Goal: Information Seeking & Learning: Check status

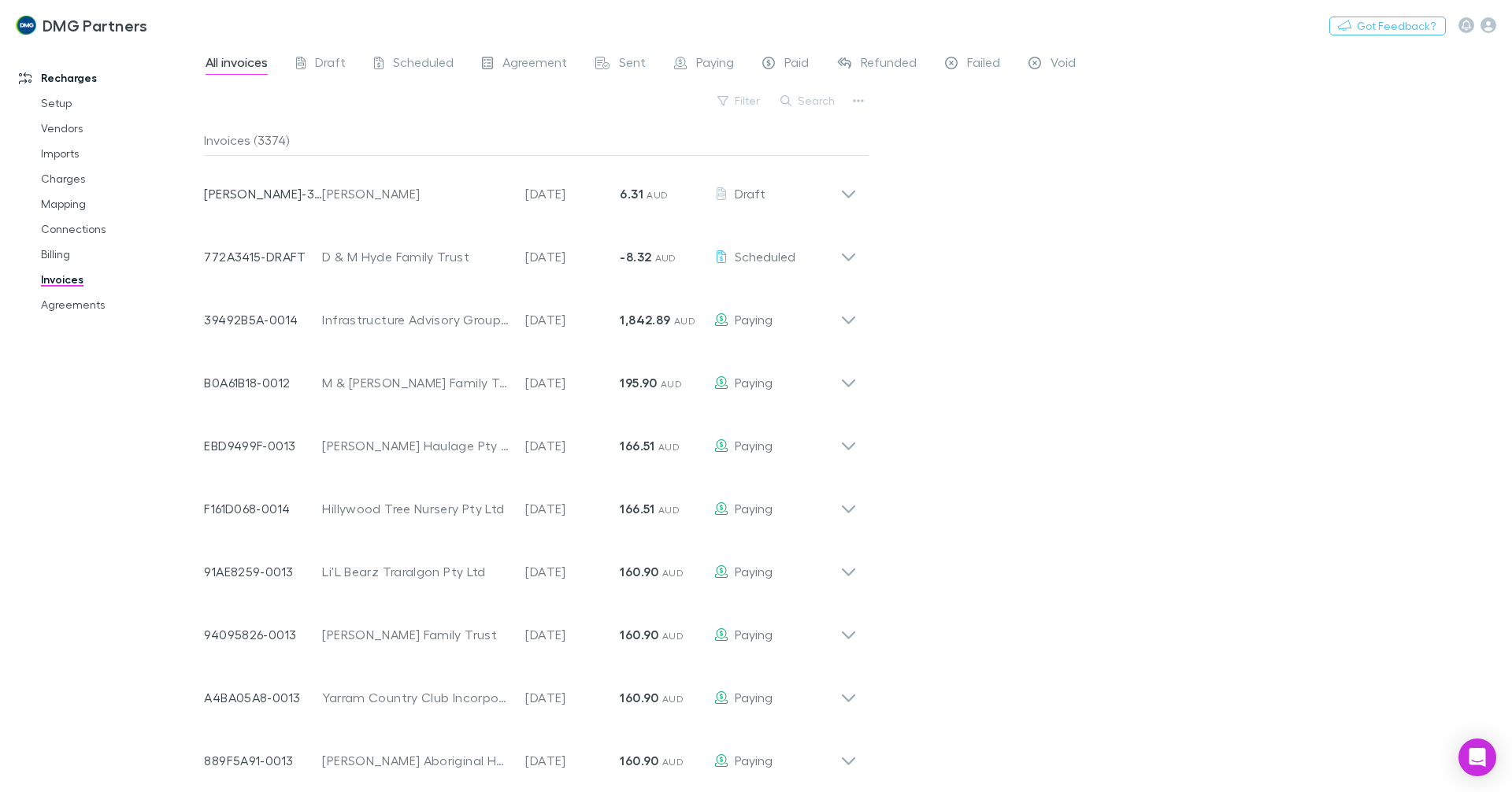
click at [83, 279] on link "Invoices" at bounding box center [119, 279] width 188 height 26
click at [817, 105] on button "Search" at bounding box center [809, 100] width 72 height 19
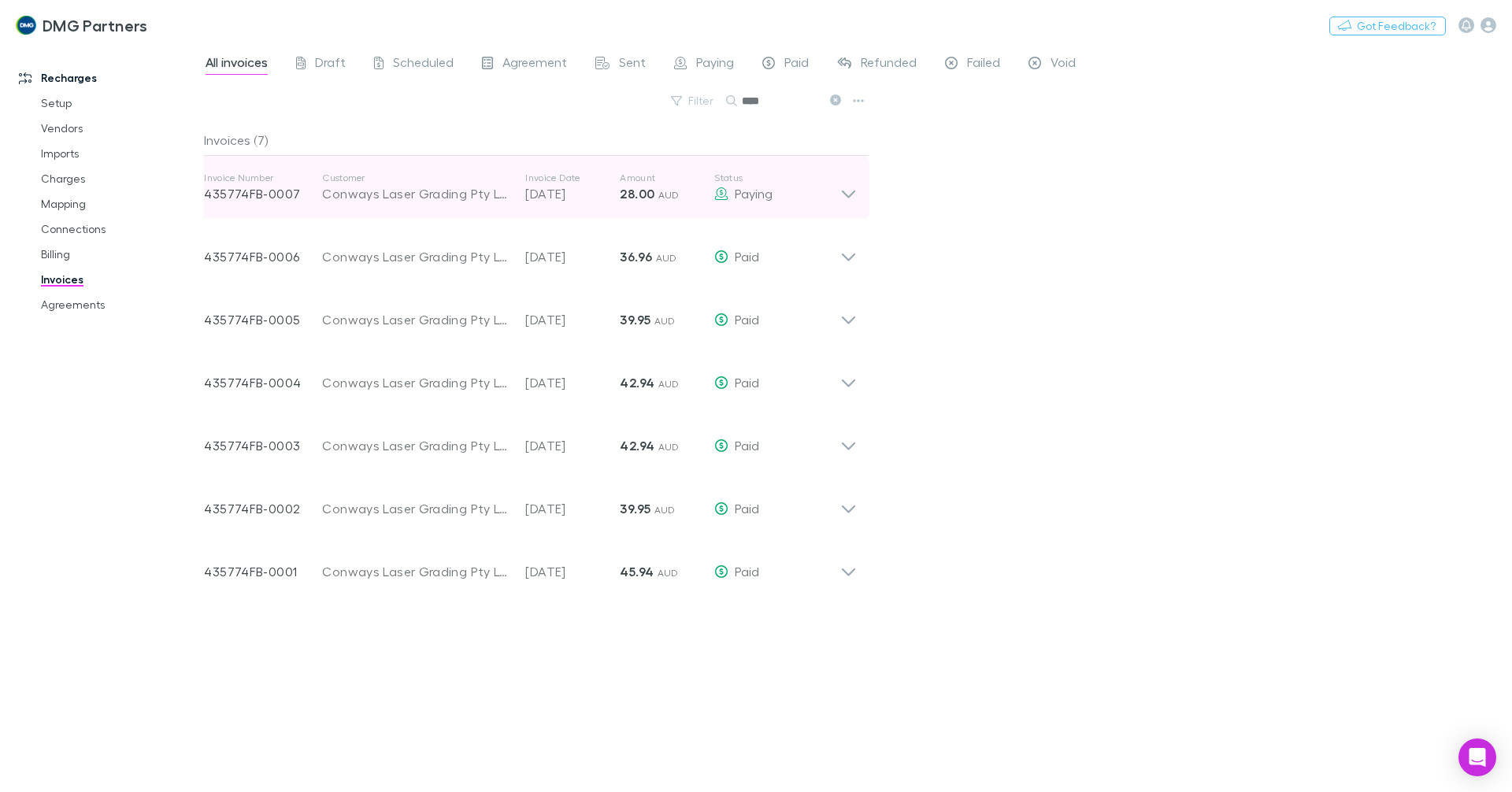
click at [864, 173] on div "Invoice Number 435774FB-0007 Customer Conways Laser Grading Pty Ltd Invoice Dat…" at bounding box center [530, 187] width 678 height 63
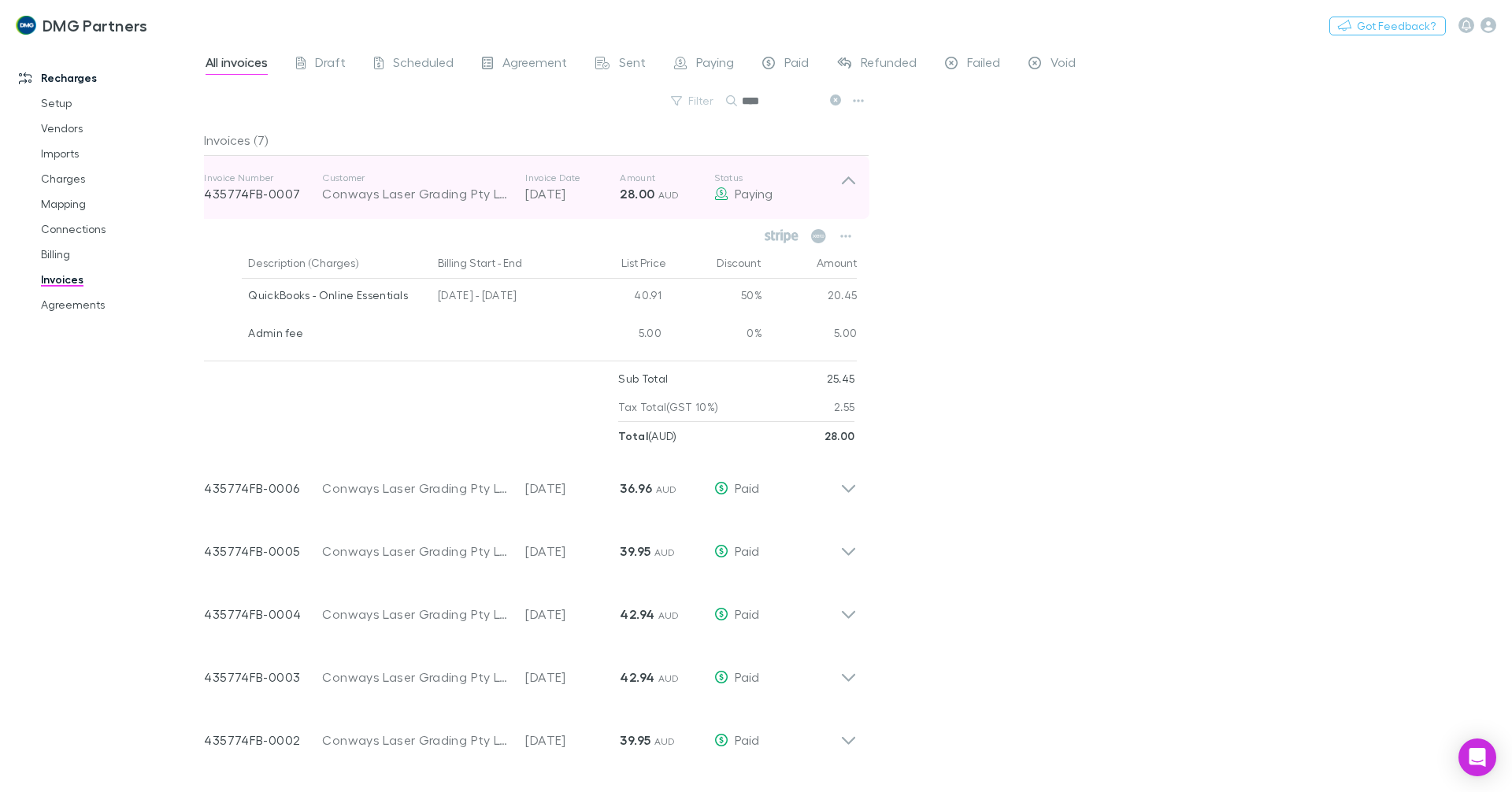
click at [864, 173] on div "Invoice Number 435774FB-0007 Customer Conways Laser Grading Pty Ltd Invoice Dat…" at bounding box center [530, 187] width 678 height 63
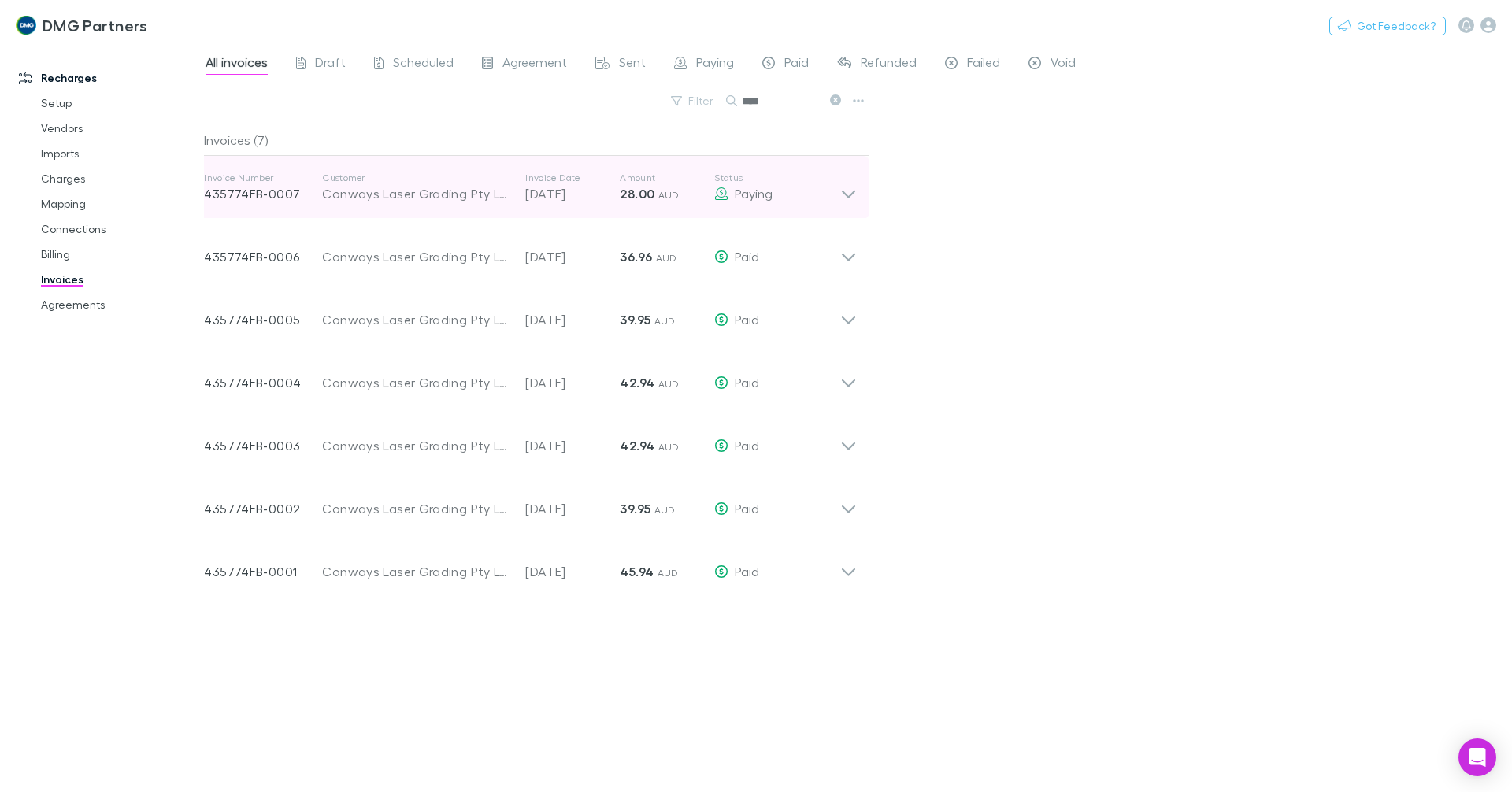
click at [864, 173] on div "Invoice Number 435774FB-0007 Customer Conways Laser Grading Pty Ltd Invoice Dat…" at bounding box center [530, 187] width 678 height 63
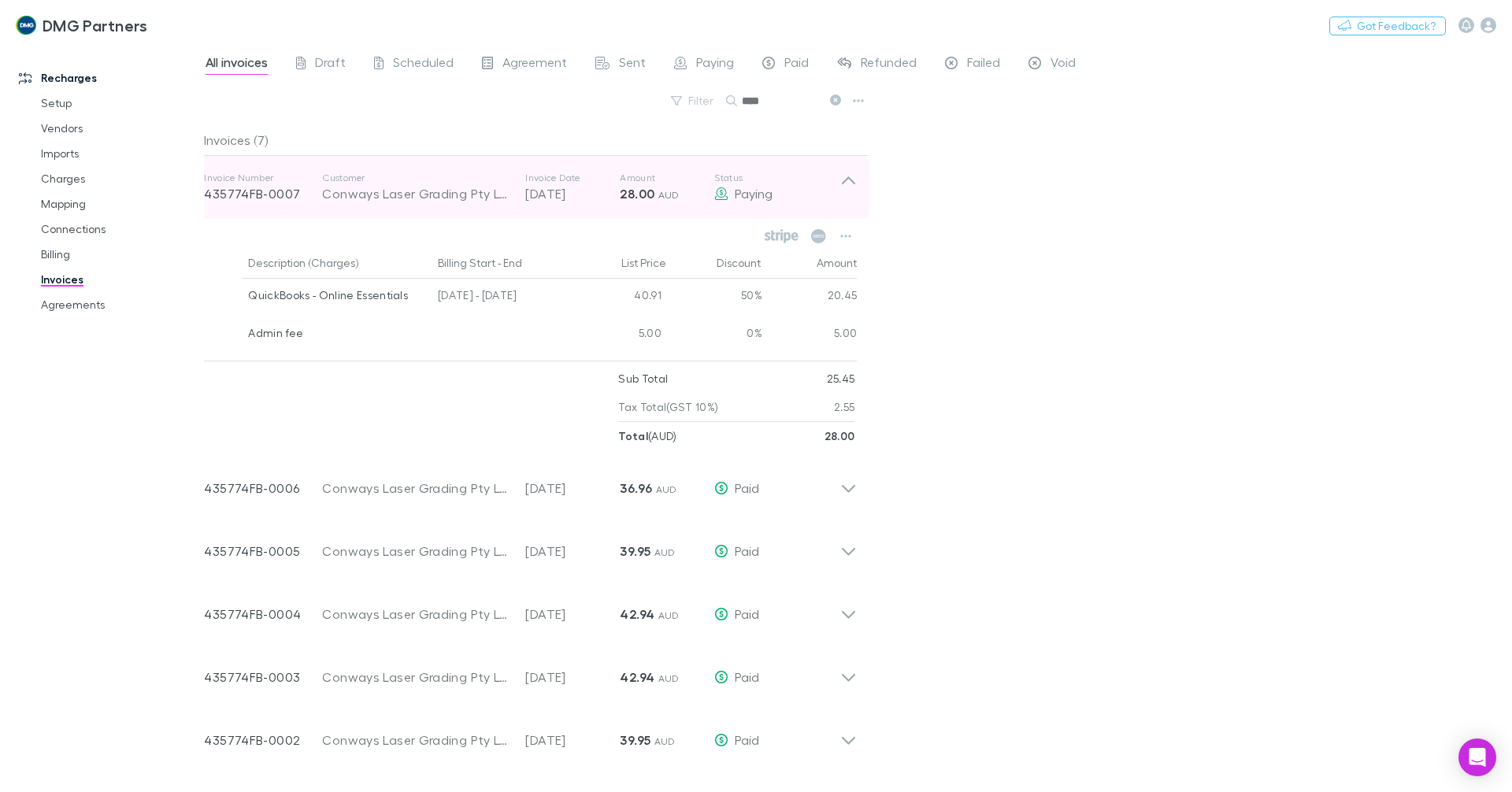
click at [853, 181] on icon at bounding box center [848, 180] width 13 height 8
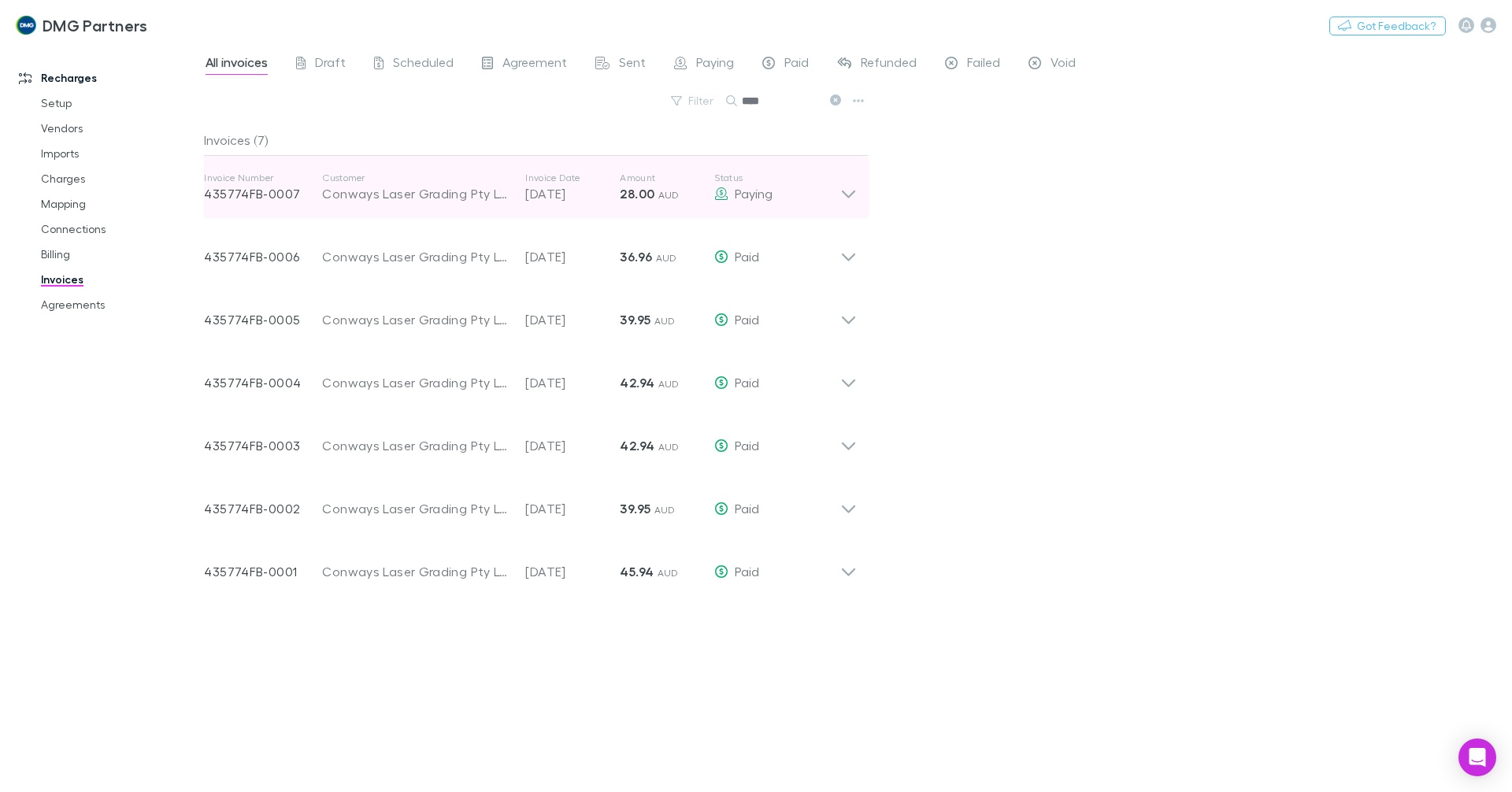
click at [853, 181] on icon at bounding box center [847, 187] width 16 height 31
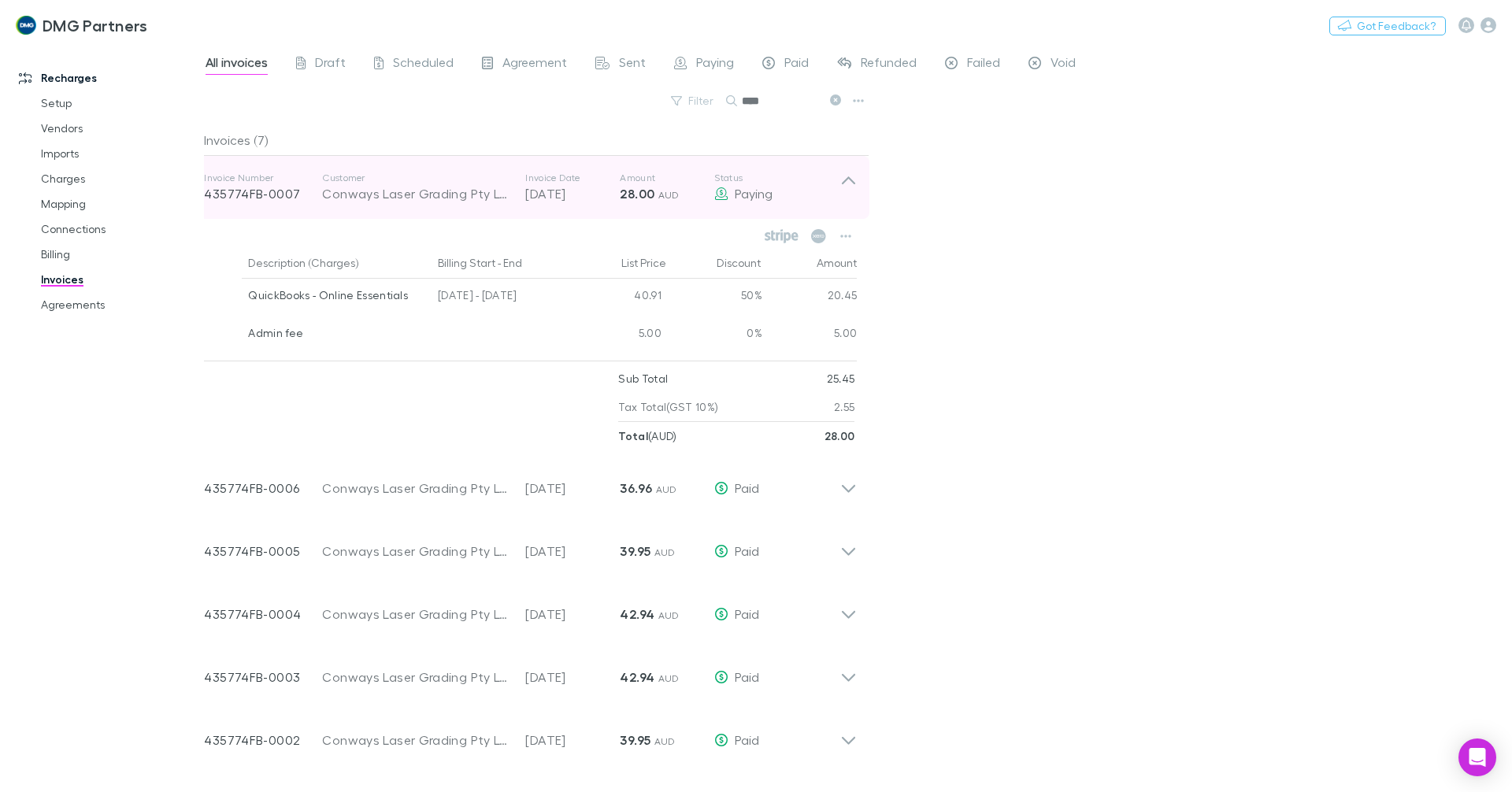
click at [852, 179] on icon at bounding box center [847, 187] width 16 height 31
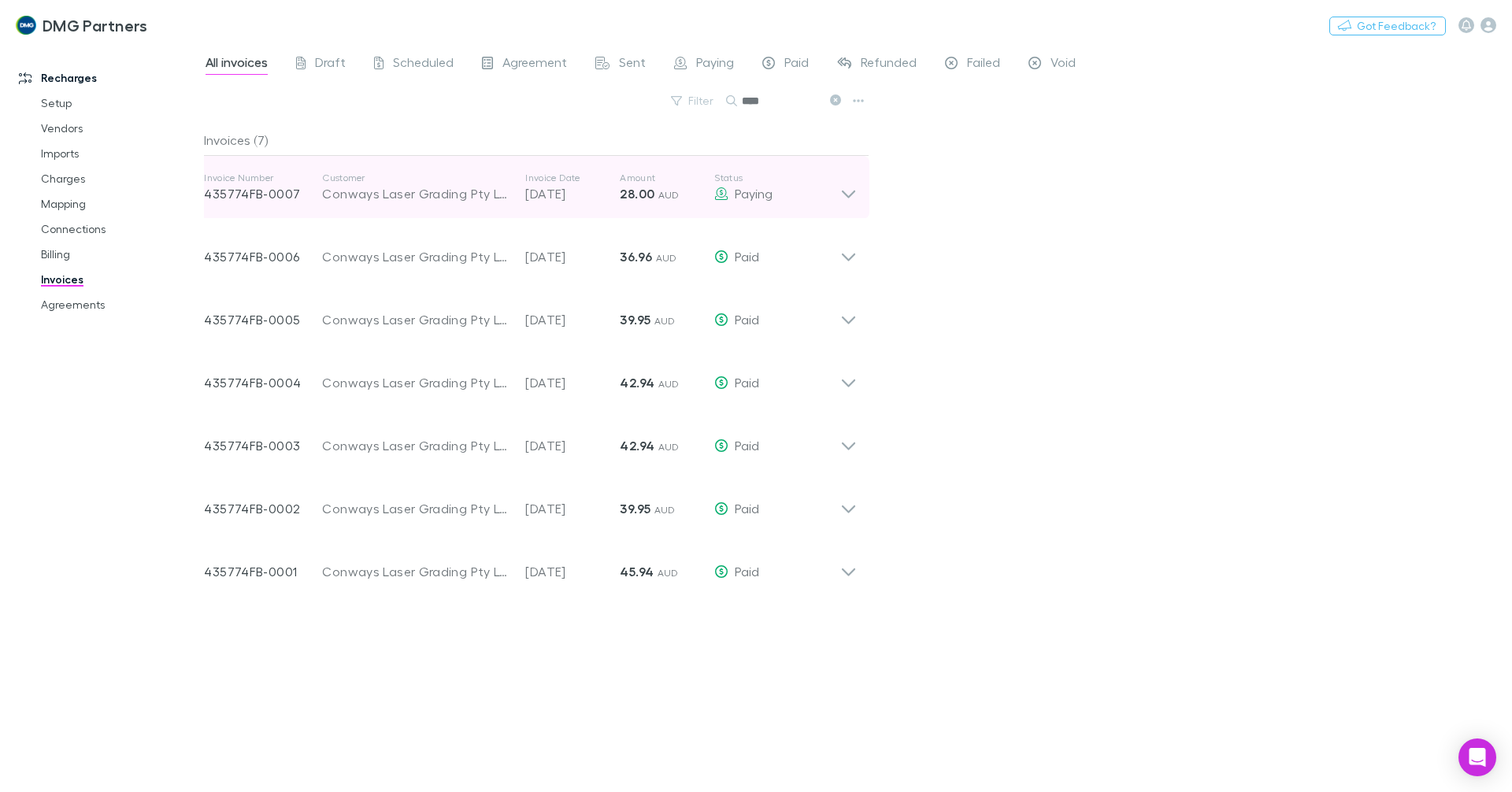
click at [852, 179] on icon at bounding box center [847, 187] width 16 height 31
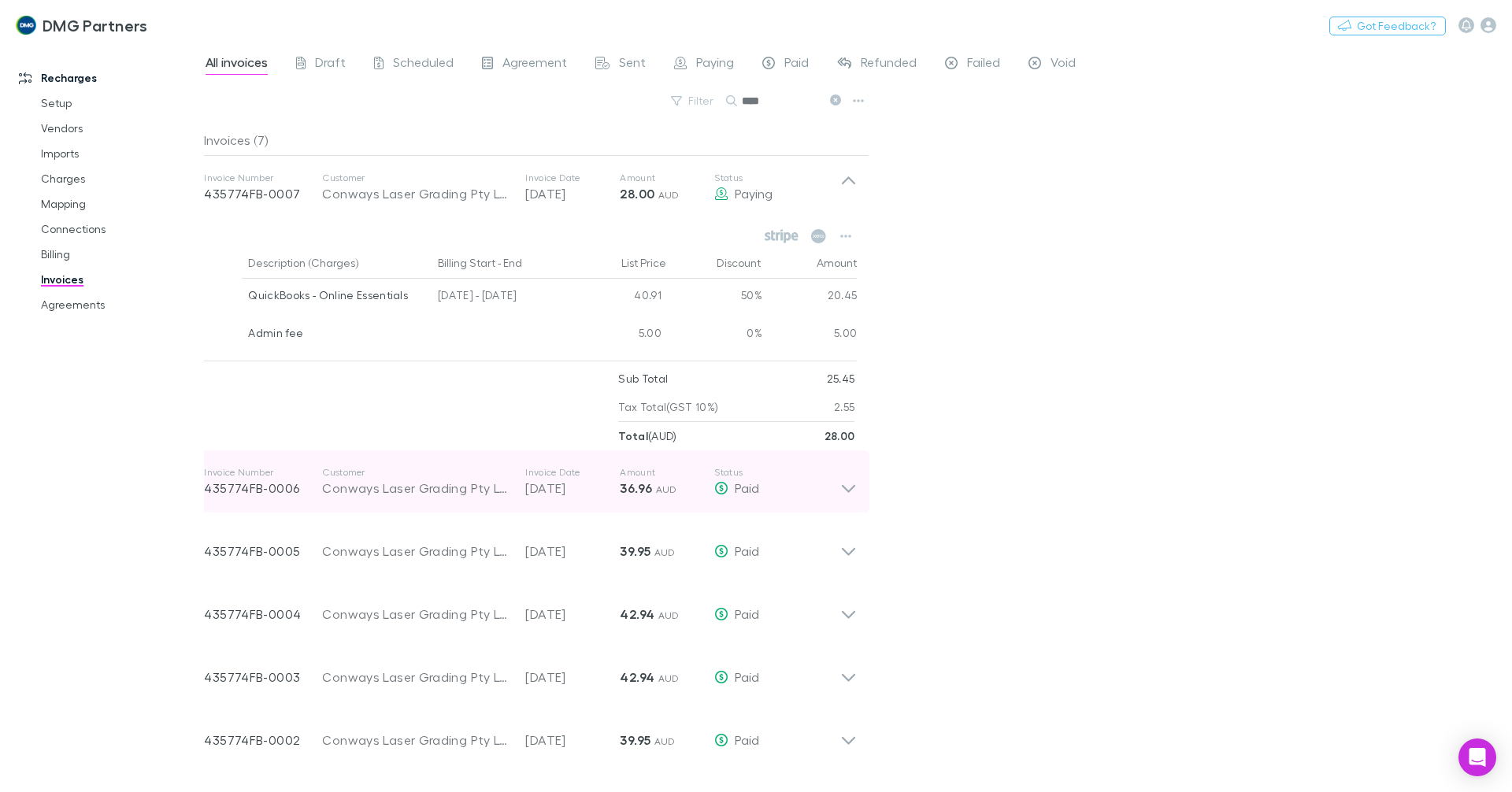
click at [853, 495] on icon at bounding box center [847, 481] width 16 height 31
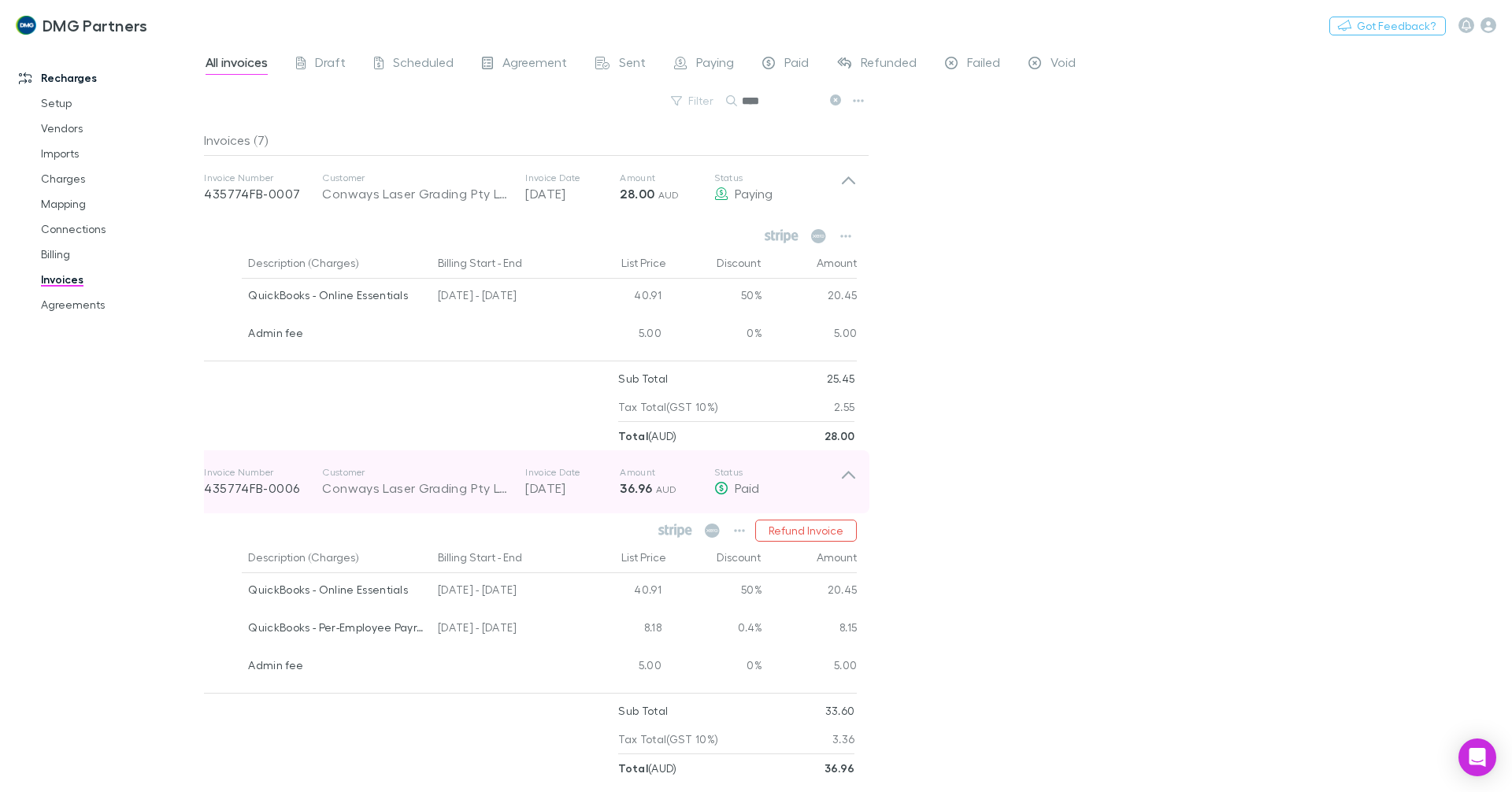
click at [854, 476] on icon at bounding box center [847, 481] width 16 height 31
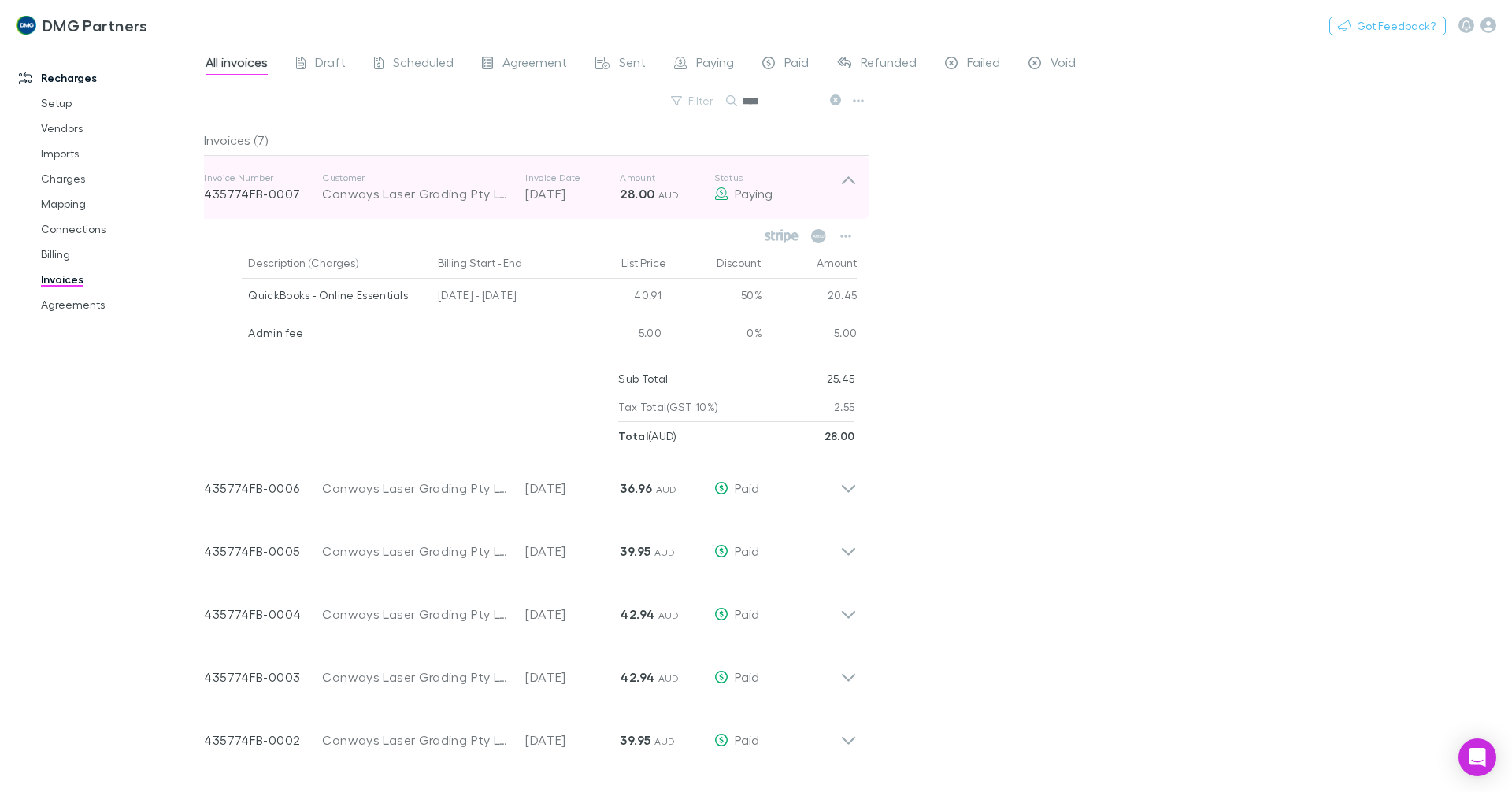
click at [850, 176] on icon at bounding box center [847, 187] width 16 height 31
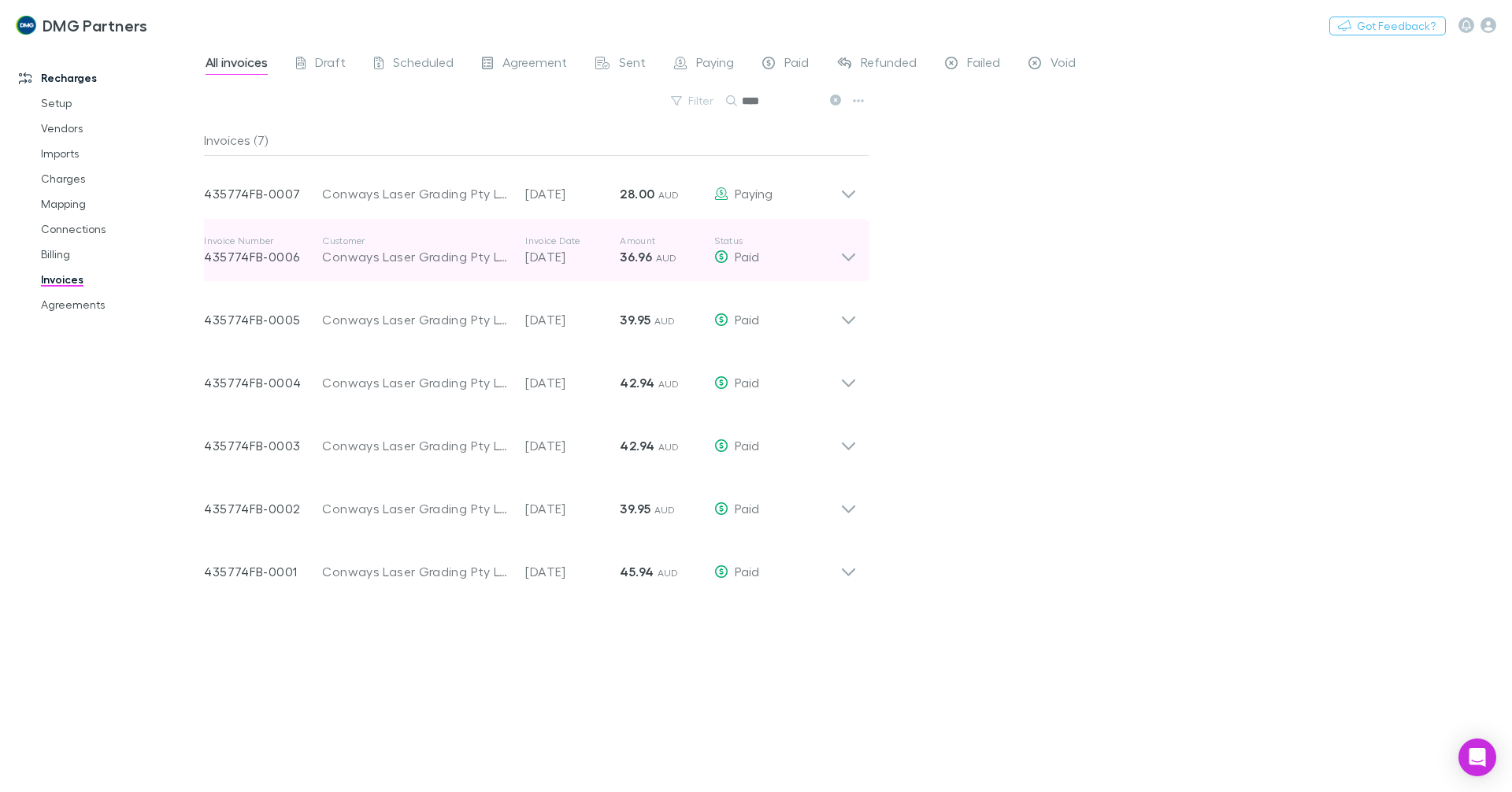
click at [858, 259] on div "Invoice Number 435774FB-0006 Customer Conways Laser Grading Pty Ltd Invoice Dat…" at bounding box center [530, 250] width 678 height 63
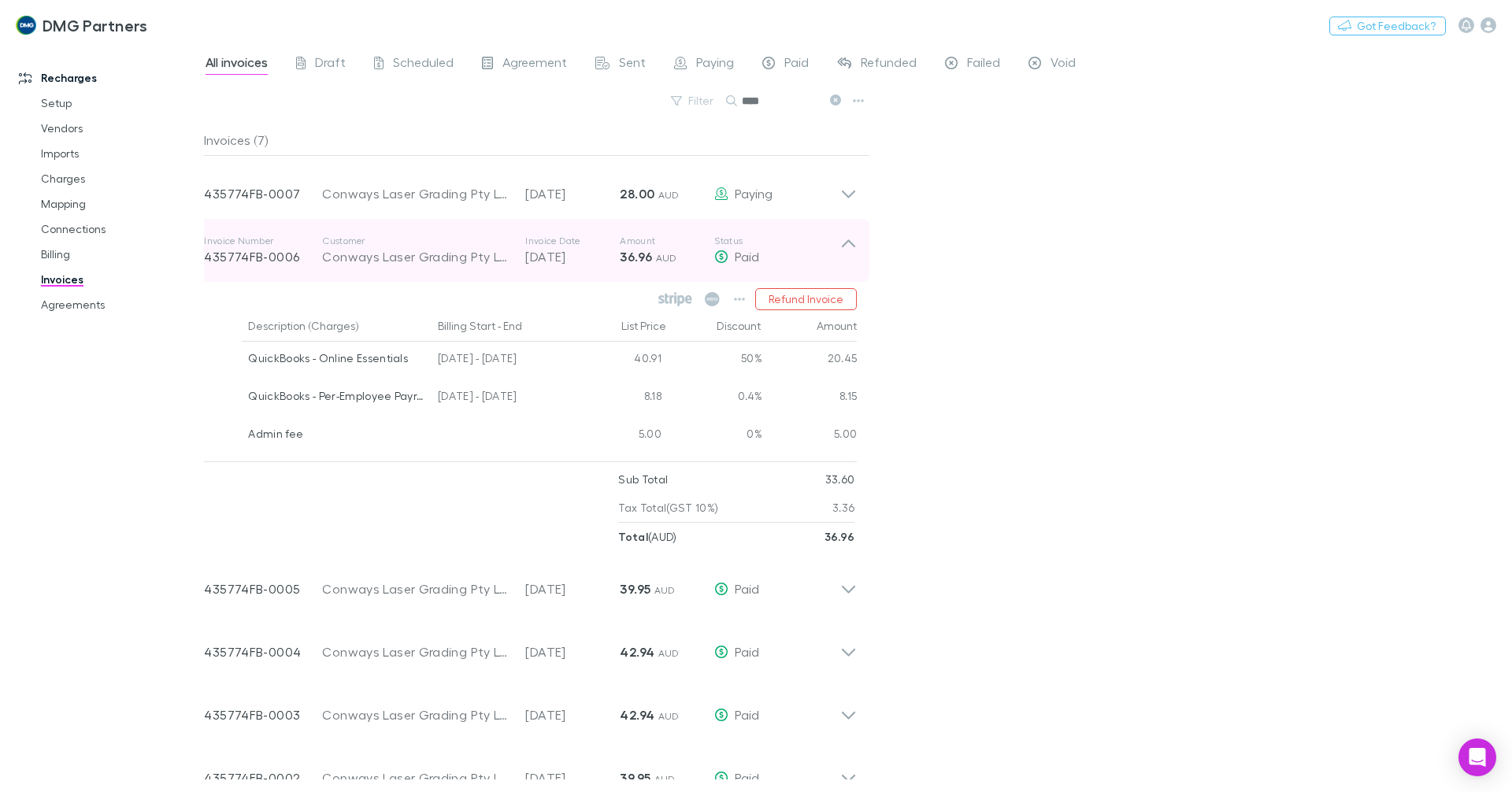
click at [854, 245] on icon at bounding box center [848, 243] width 13 height 8
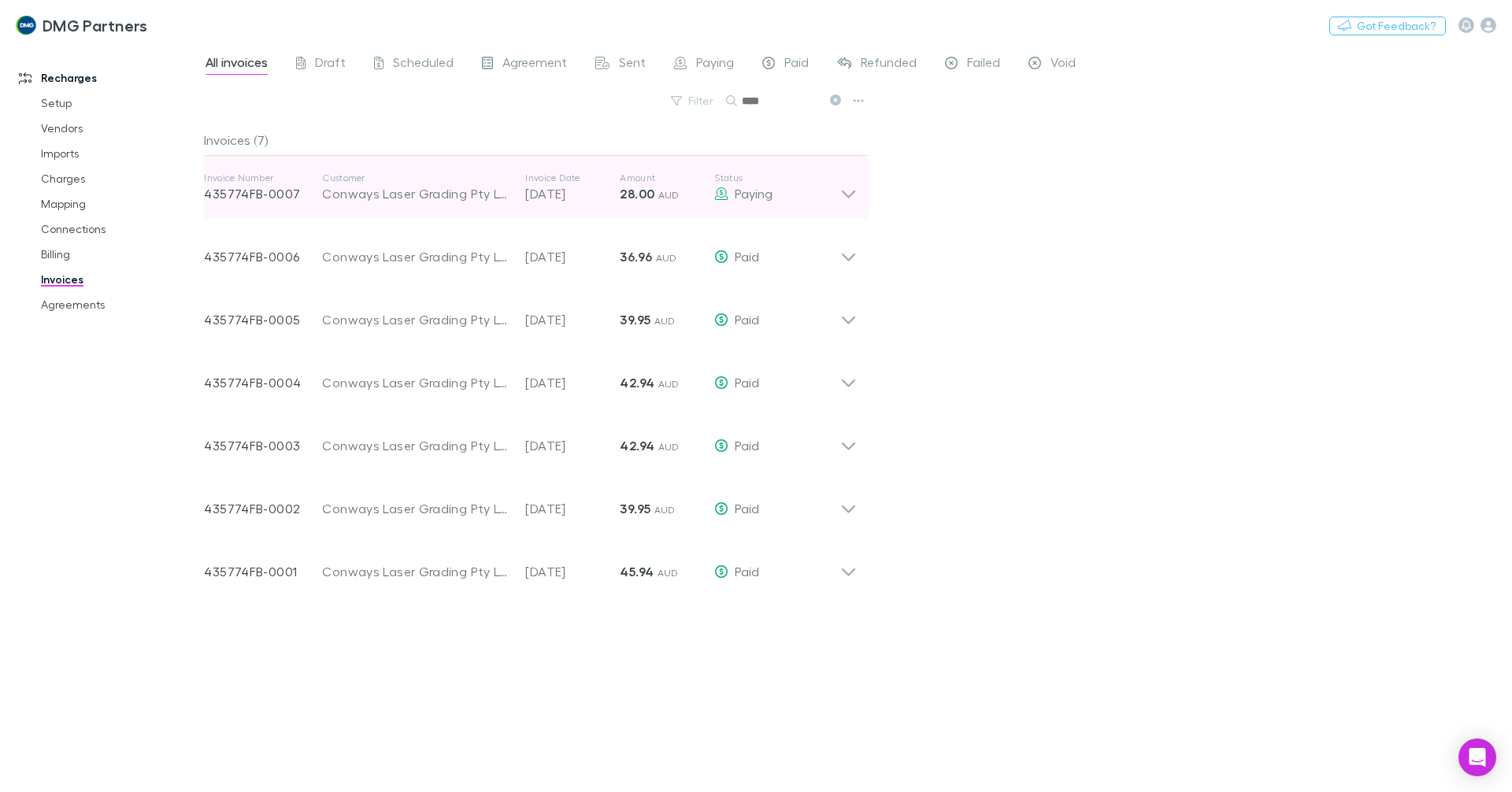
click at [838, 192] on div "Paying" at bounding box center [777, 193] width 126 height 19
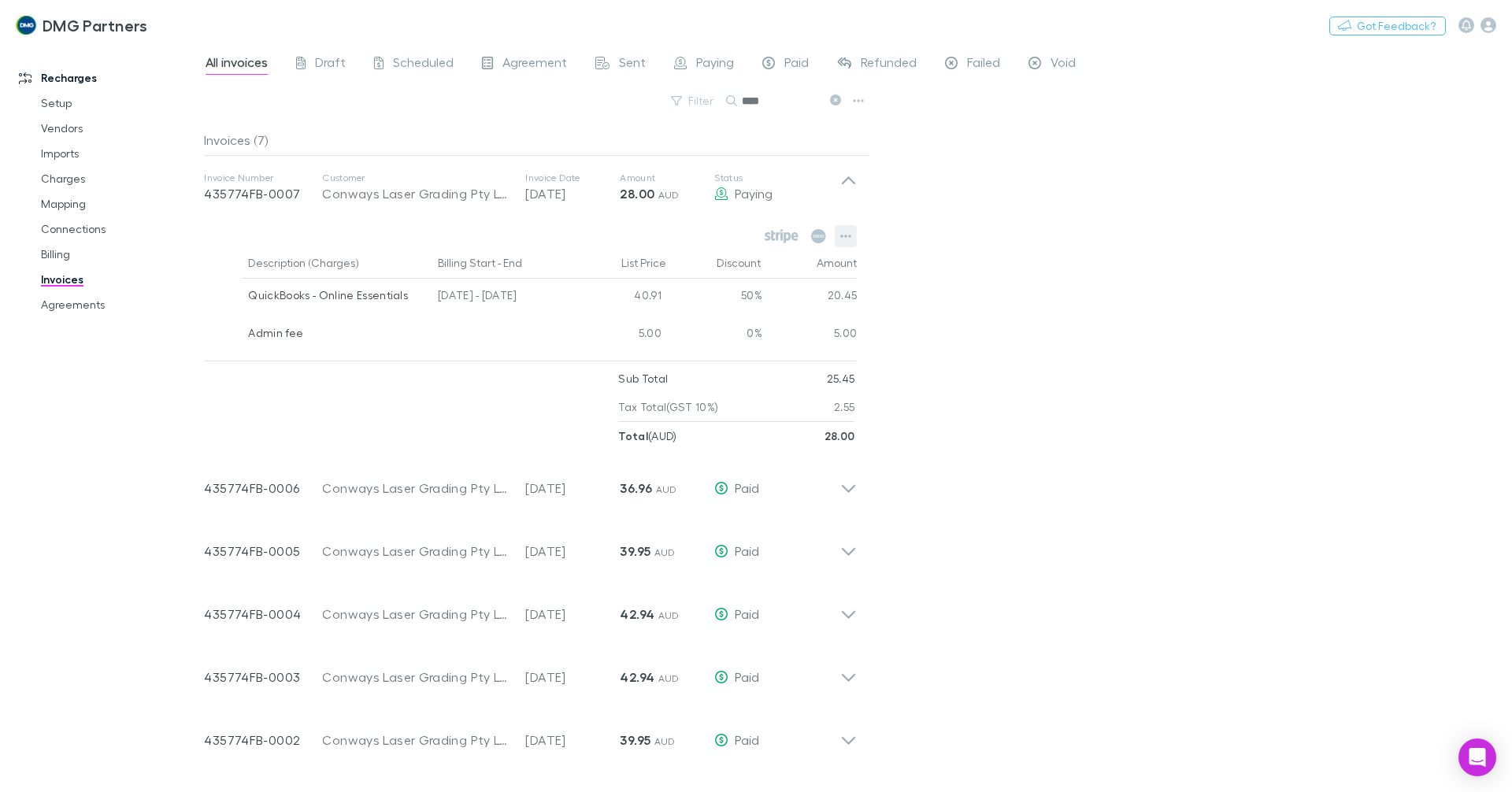
click at [842, 234] on icon "button" at bounding box center [846, 236] width 11 height 12
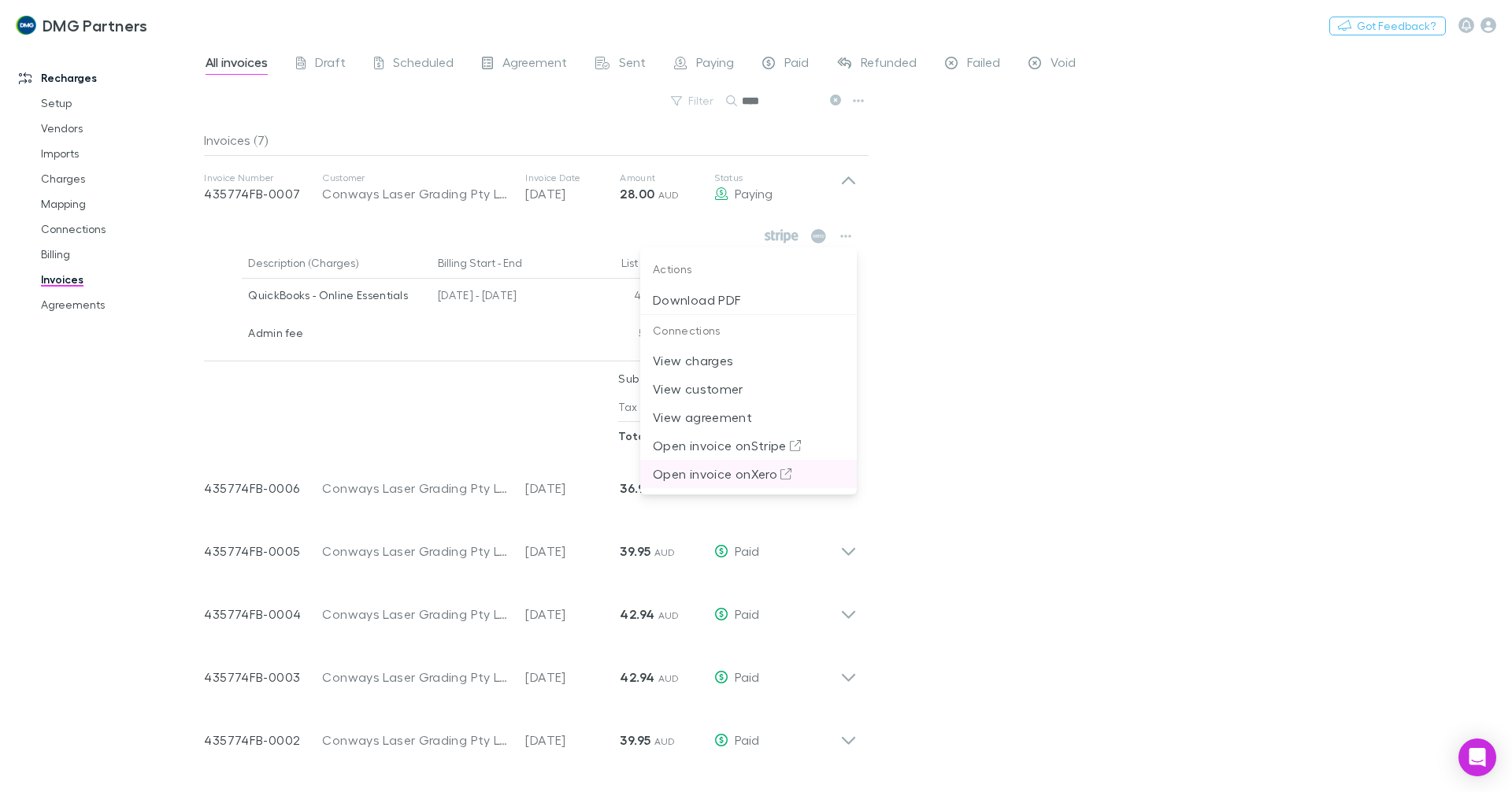
click at [778, 467] on p "Open invoice on Xero" at bounding box center [749, 474] width 191 height 19
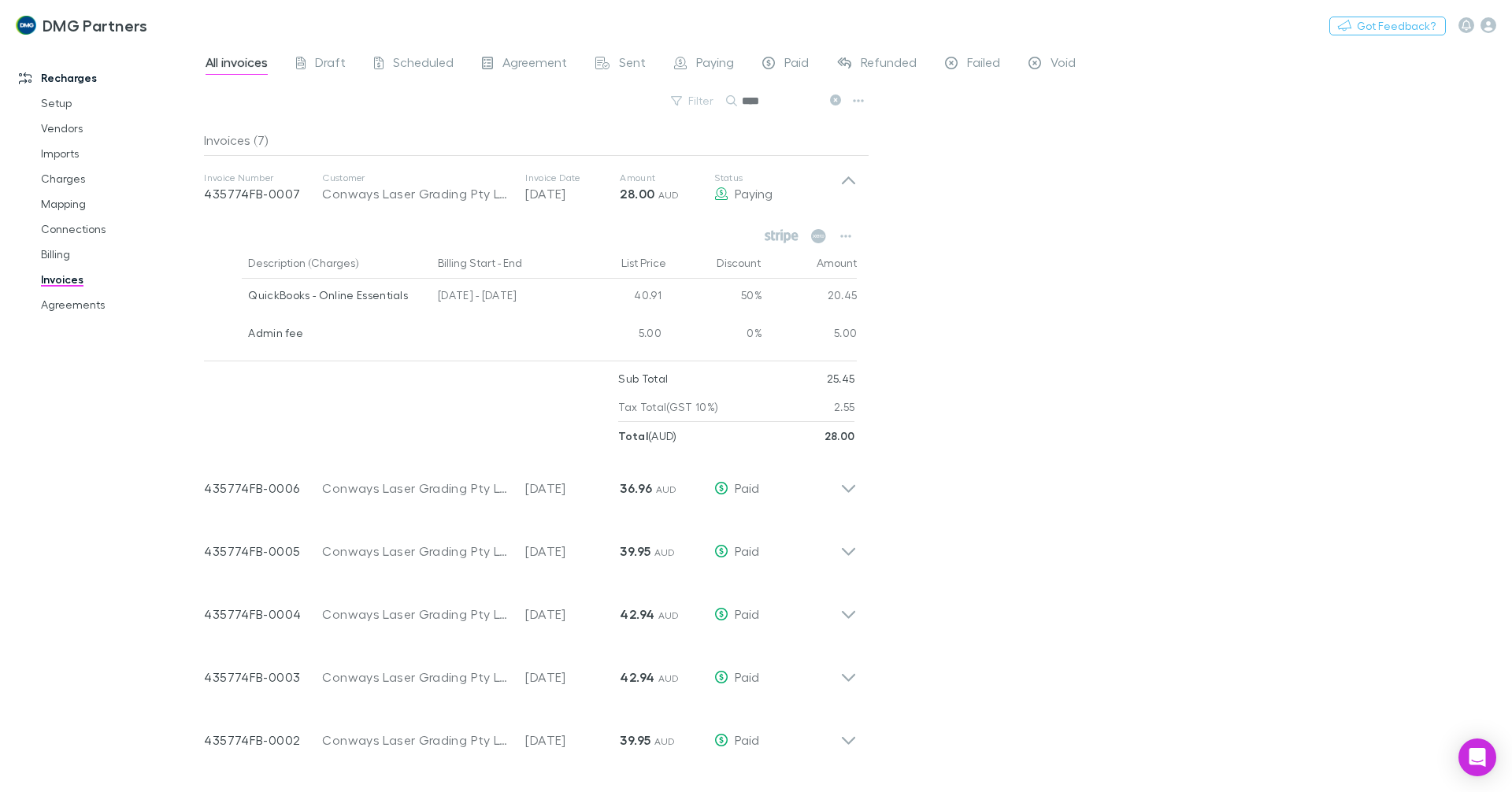
click at [799, 95] on input "****" at bounding box center [781, 100] width 79 height 22
type input "*"
click at [799, 95] on input "text" at bounding box center [781, 100] width 79 height 22
click at [773, 112] on input "text" at bounding box center [781, 100] width 79 height 22
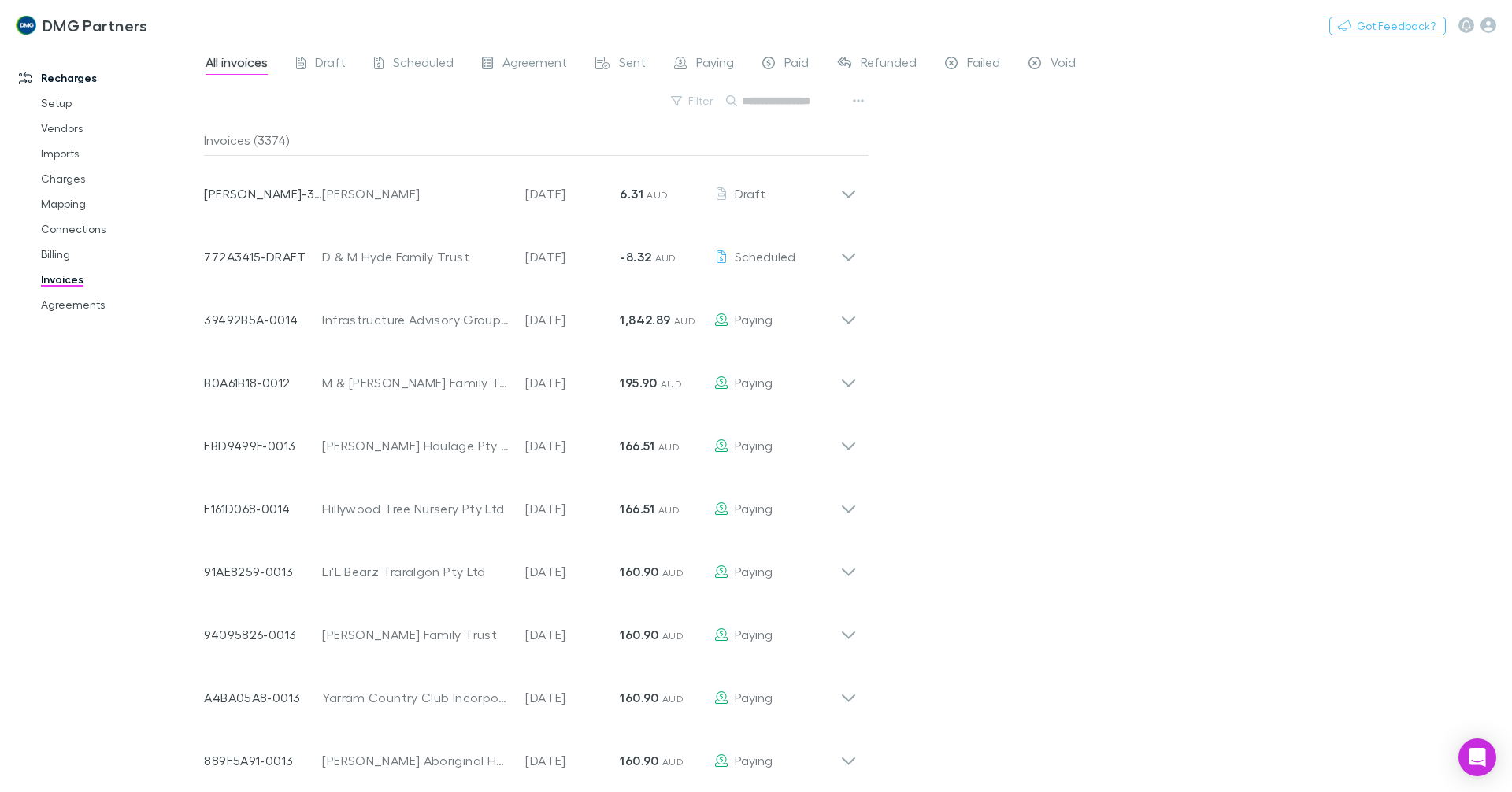
click at [773, 112] on input "text" at bounding box center [781, 100] width 79 height 22
click at [793, 104] on input "text" at bounding box center [781, 100] width 79 height 22
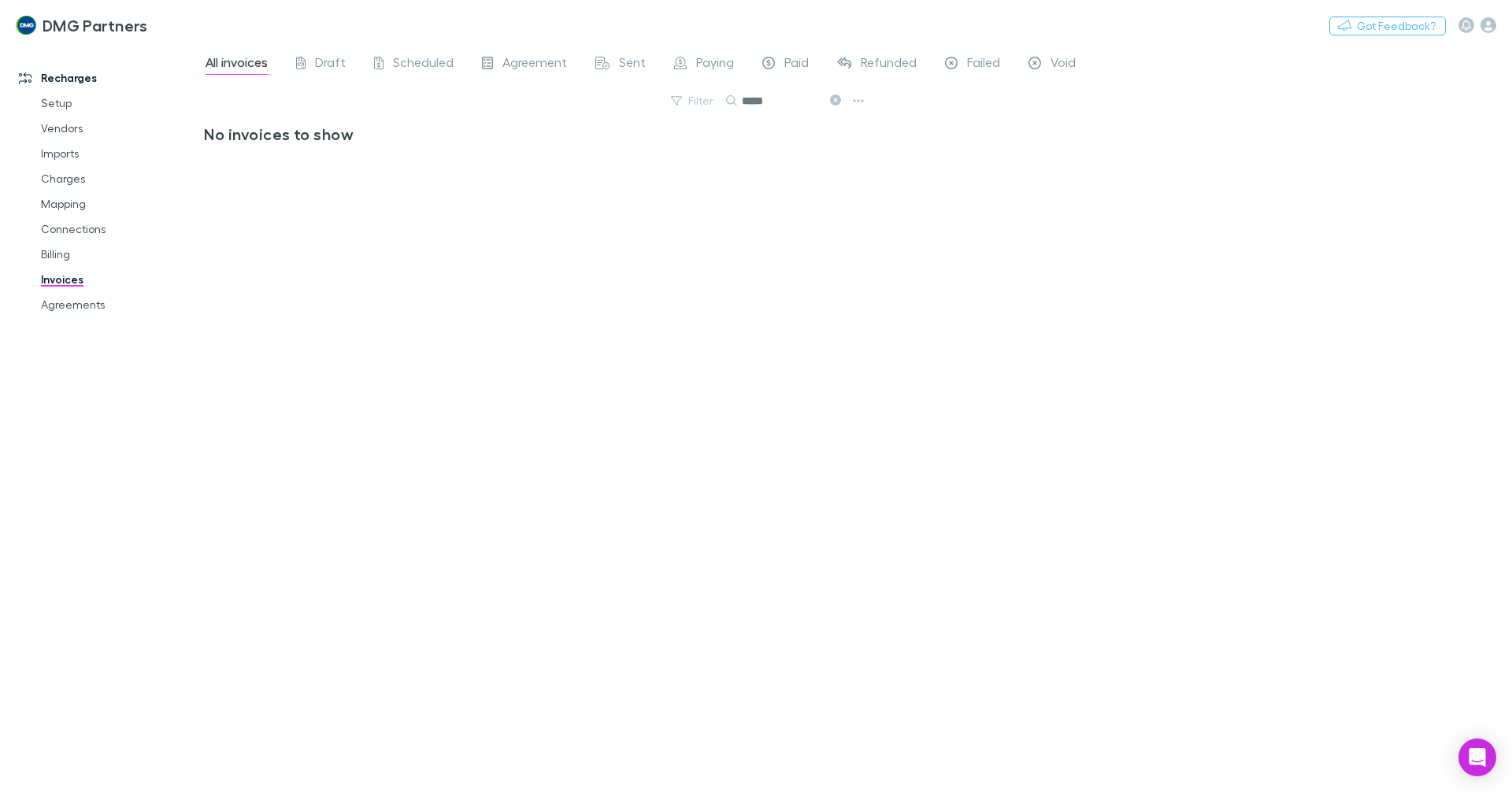
click at [784, 101] on input "*****" at bounding box center [781, 100] width 79 height 22
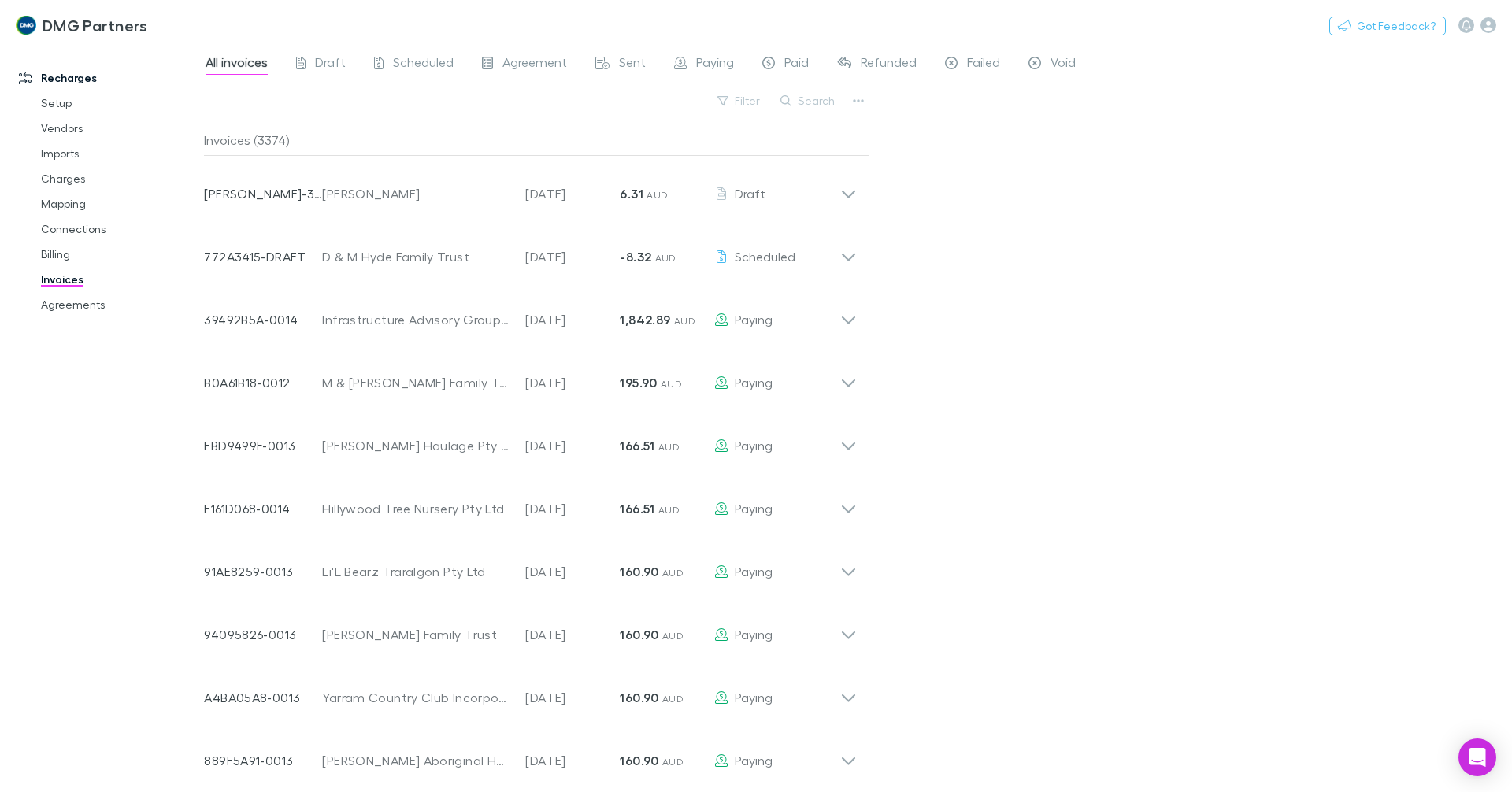
click at [816, 95] on button "Search" at bounding box center [809, 100] width 72 height 19
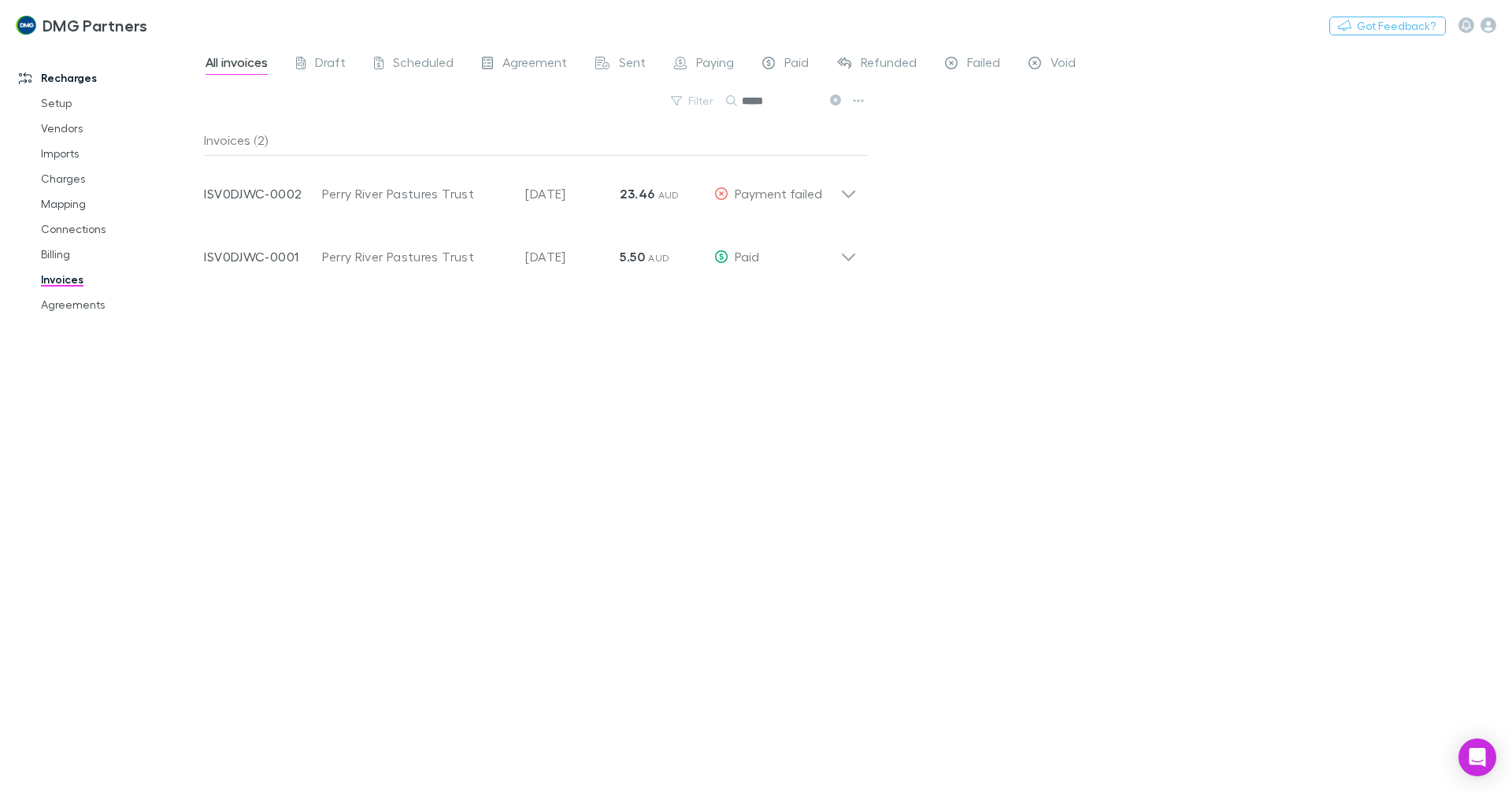
click at [770, 104] on input "*****" at bounding box center [781, 100] width 79 height 22
type input "*****"
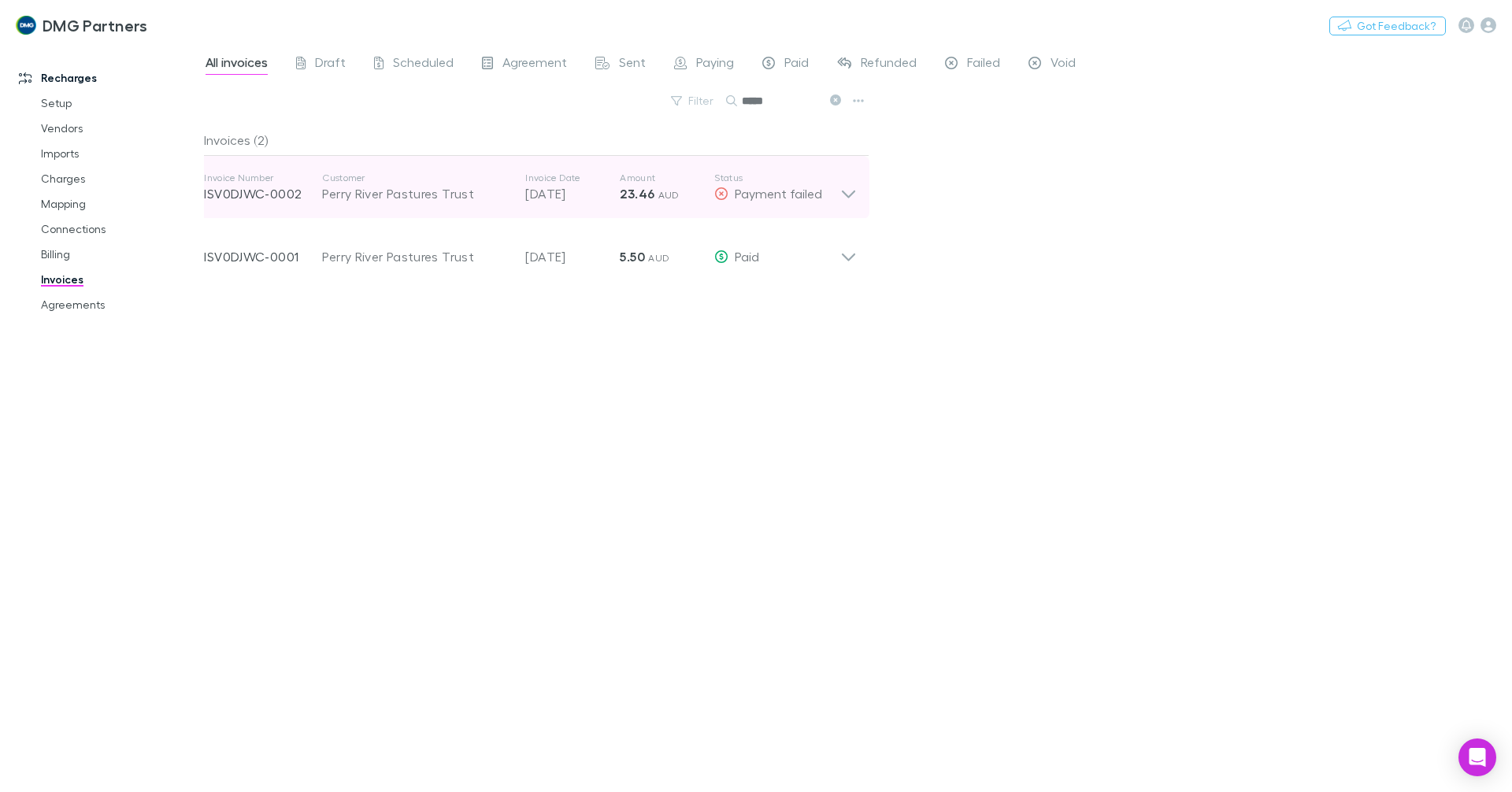
click at [847, 198] on icon at bounding box center [847, 187] width 16 height 31
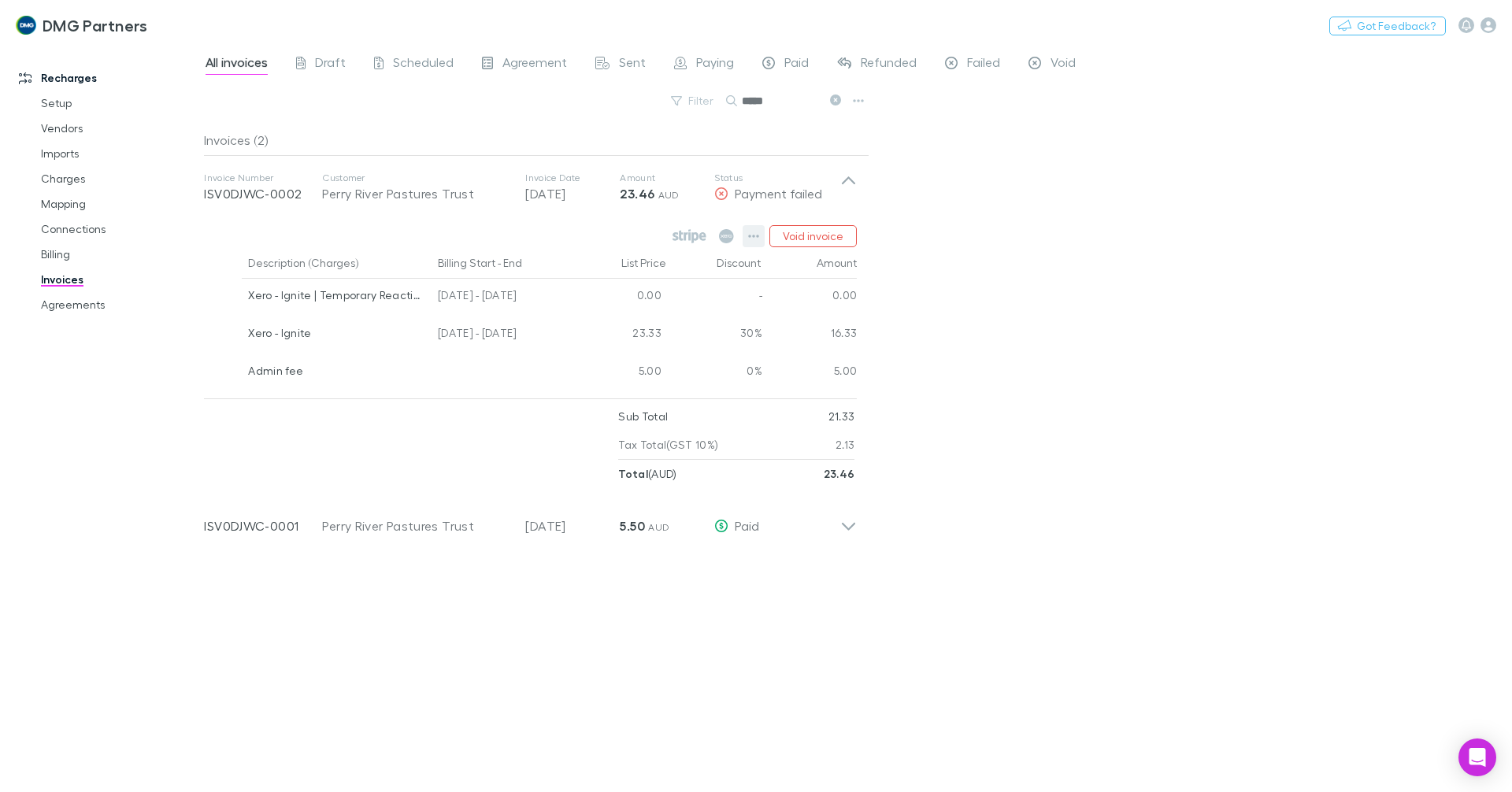
click at [753, 230] on icon "button" at bounding box center [754, 236] width 11 height 12
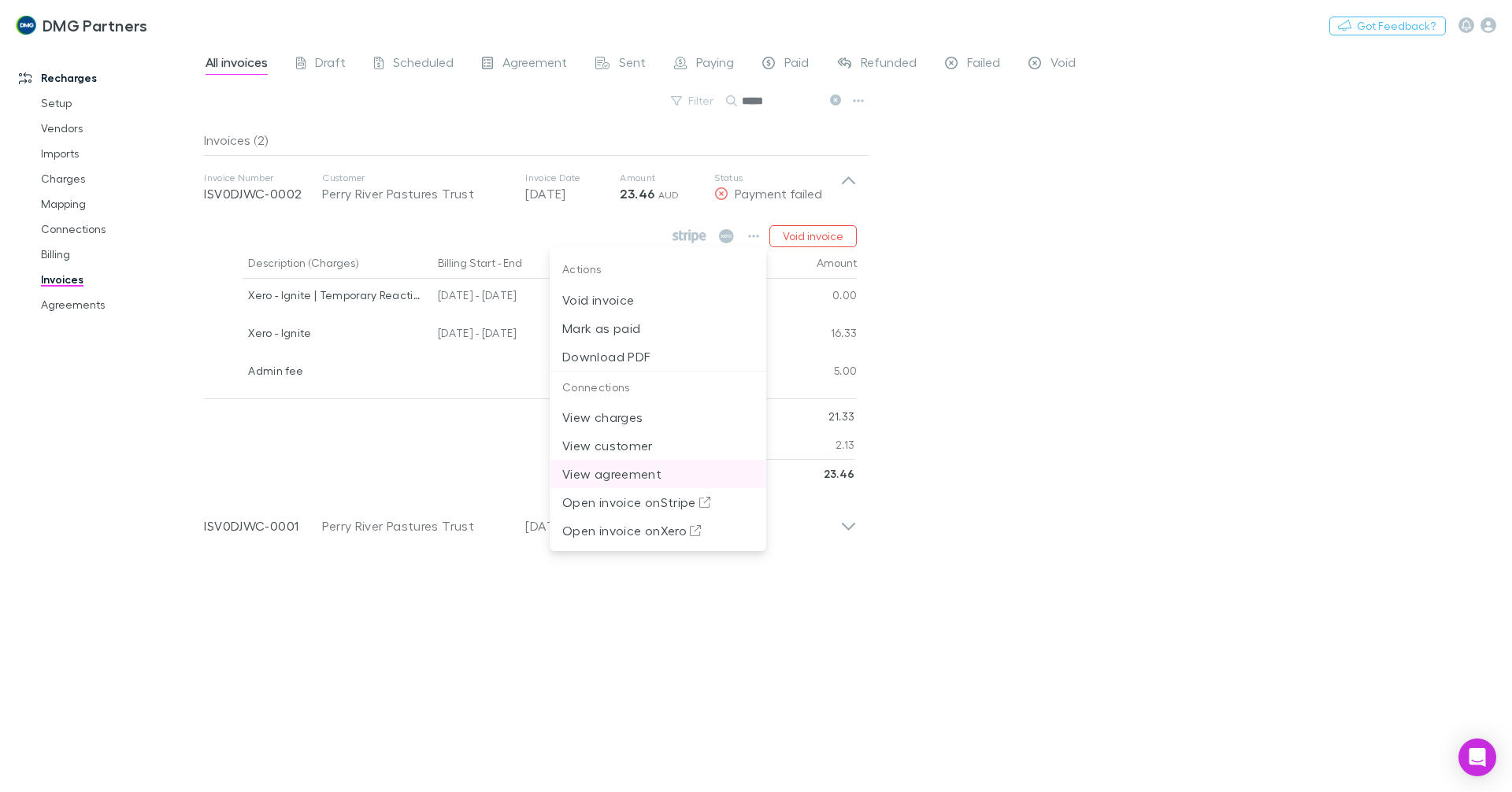
click at [680, 470] on p "View agreement" at bounding box center [658, 474] width 191 height 19
